Goal: Task Accomplishment & Management: Use online tool/utility

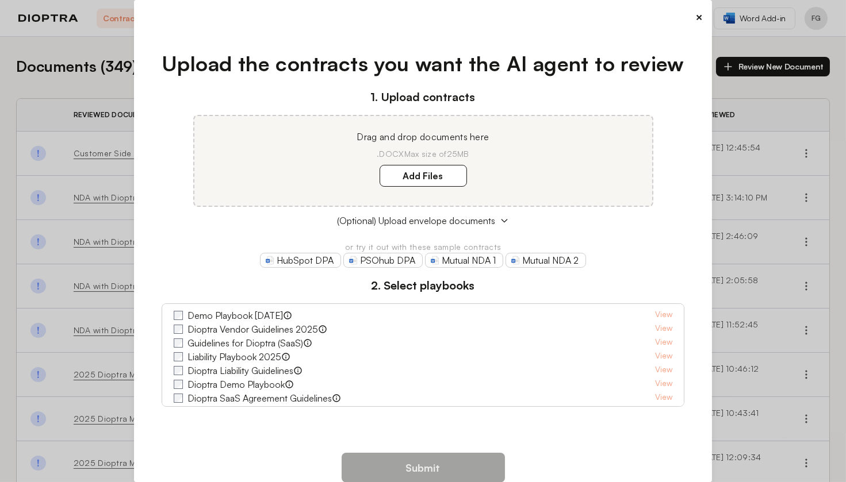
click at [699, 18] on button "×" at bounding box center [698, 17] width 7 height 16
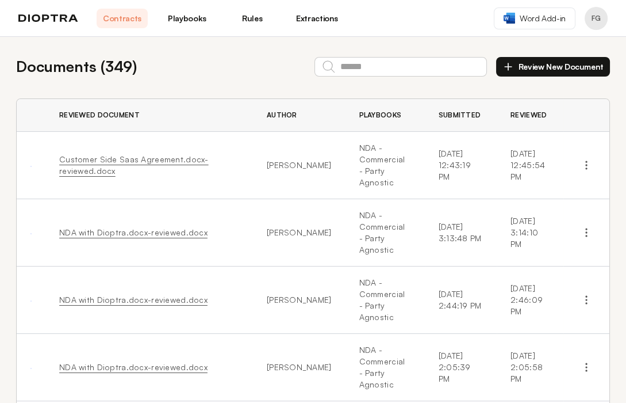
click at [324, 22] on link "Extractions" at bounding box center [317, 19] width 51 height 20
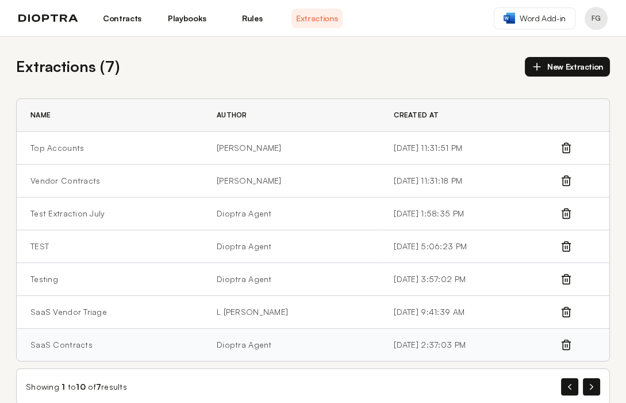
click at [60, 340] on td "SaaS Contracts" at bounding box center [110, 344] width 186 height 33
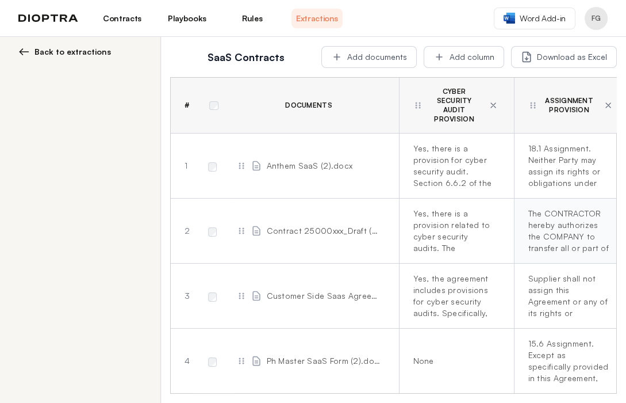
scroll to position [0, 476]
click at [470, 59] on button "Add column" at bounding box center [464, 57] width 81 height 22
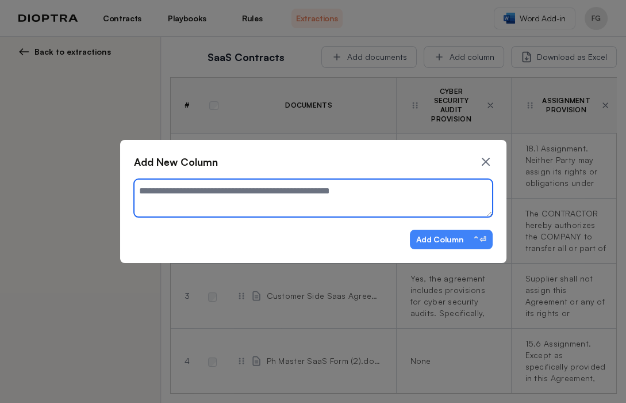
click at [241, 197] on textarea at bounding box center [313, 197] width 359 height 37
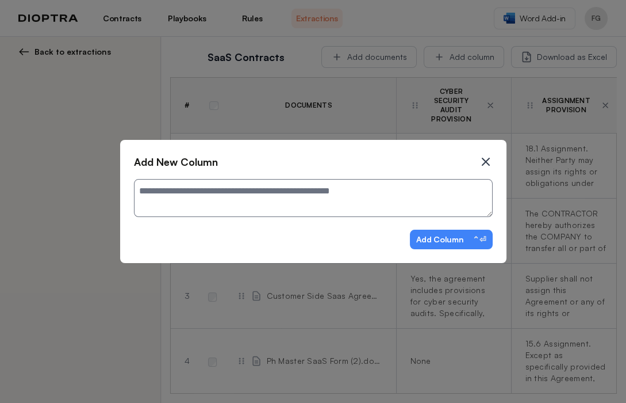
click at [484, 165] on icon at bounding box center [486, 162] width 14 height 14
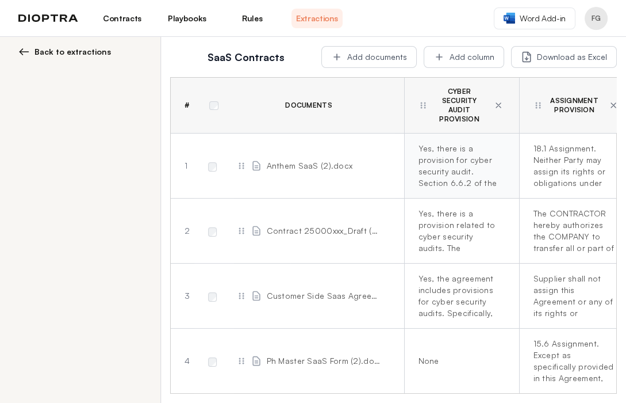
scroll to position [0, 470]
